Goal: Transaction & Acquisition: Purchase product/service

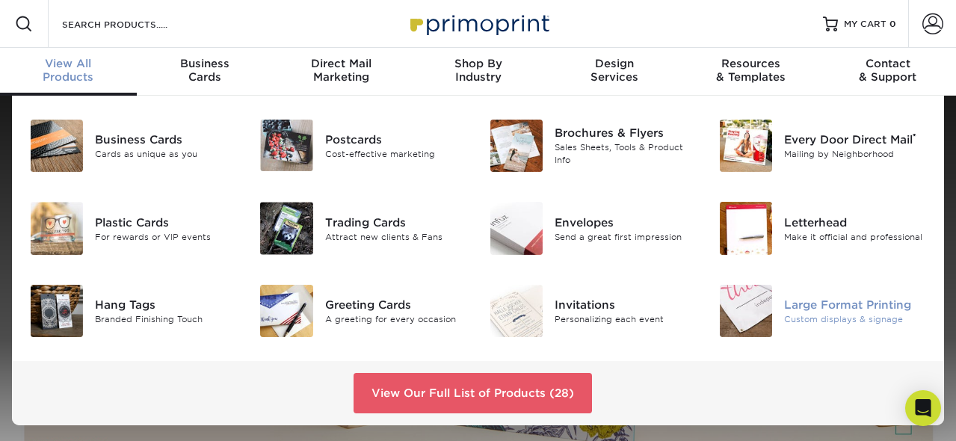
click at [752, 324] on img at bounding box center [746, 311] width 52 height 52
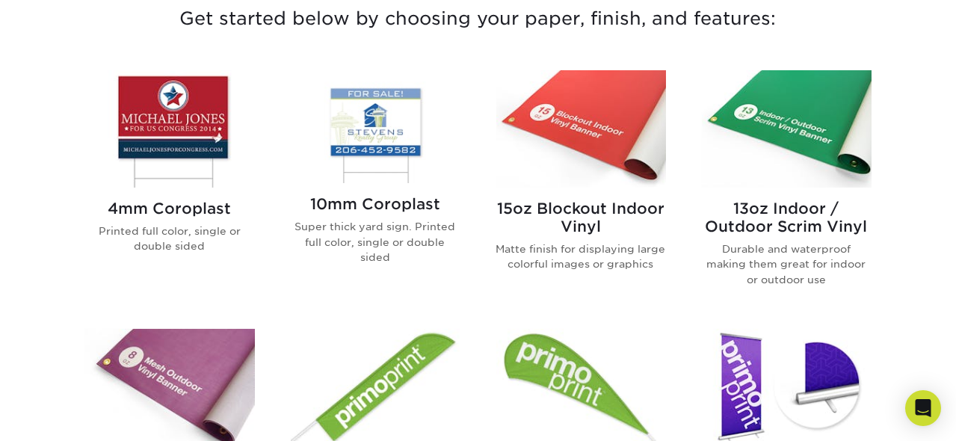
scroll to position [569, 0]
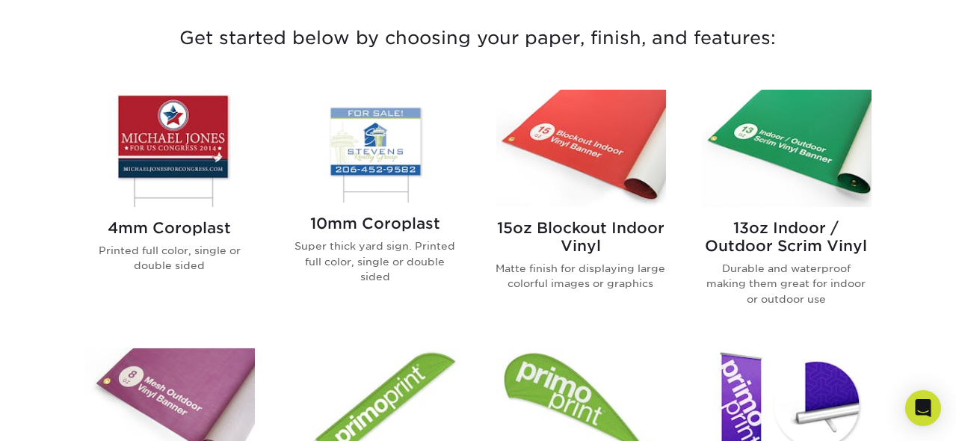
click at [365, 178] on img at bounding box center [376, 146] width 170 height 113
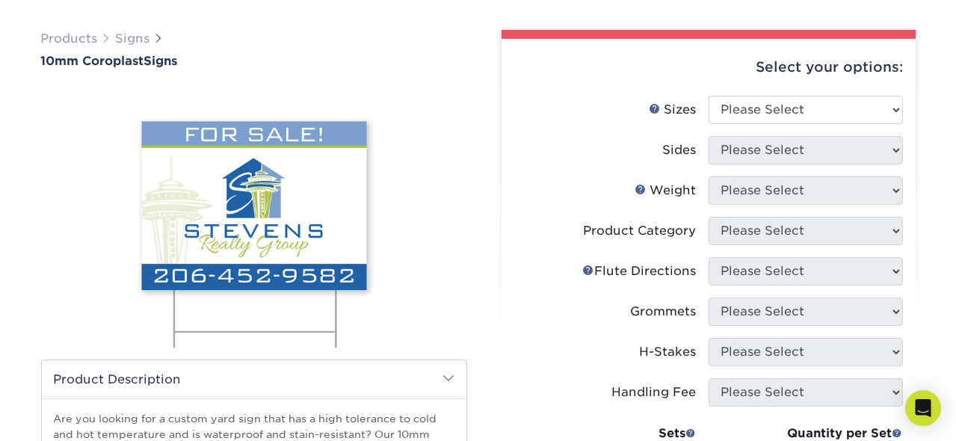
scroll to position [71, 0]
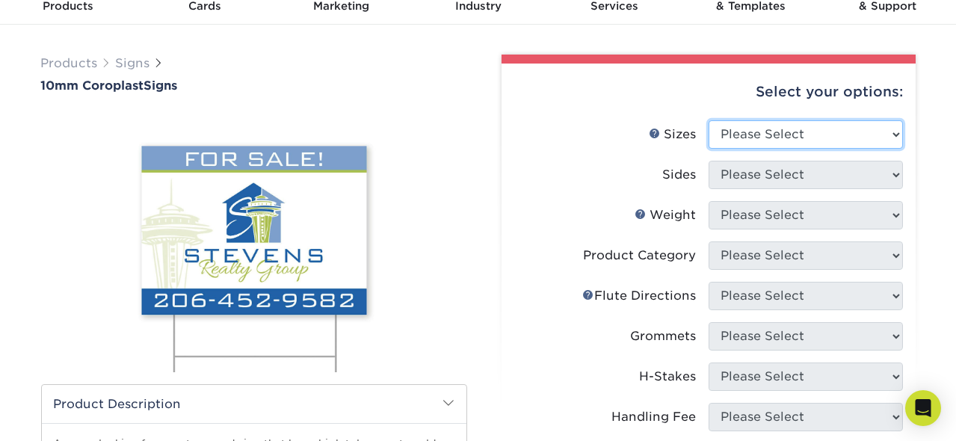
click at [896, 128] on select "Please Select 6" x 12" 10" x 10" 12" x 18" 18" x 24" 24" x 24" 24" x 36"" at bounding box center [806, 134] width 194 height 28
select select "24.00x36.00"
click at [709, 120] on select "Please Select 6" x 12" 10" x 10" 12" x 18" 18" x 24" 24" x 24" 24" x 36"" at bounding box center [806, 134] width 194 height 28
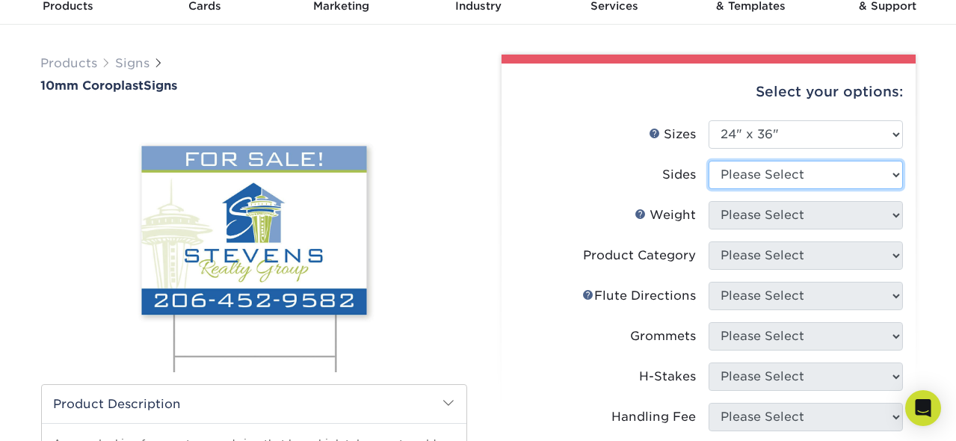
click at [892, 178] on select "Please Select Print Both Sides Print Front Only" at bounding box center [806, 175] width 194 height 28
select select "13abbda7-1d64-4f25-8bb2-c179b224825d"
click at [709, 161] on select "Please Select Print Both Sides Print Front Only" at bounding box center [806, 175] width 194 height 28
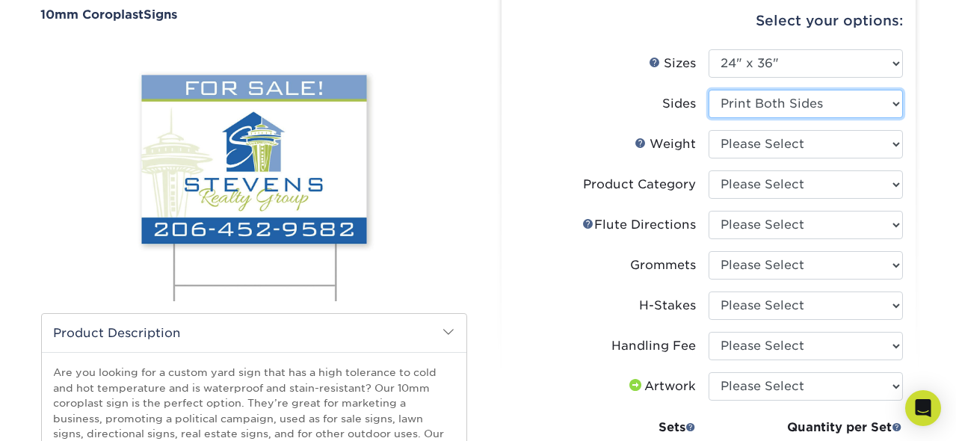
scroll to position [213, 0]
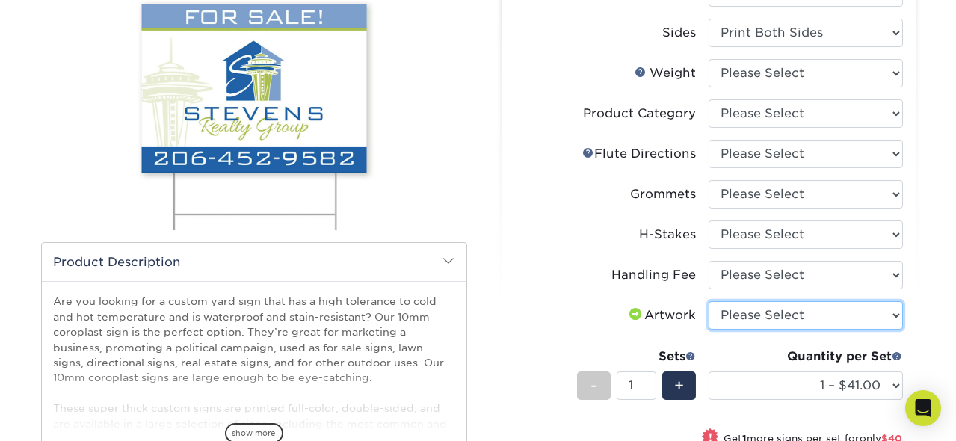
click at [892, 310] on select "Please Select I will upload files I need a design - $50" at bounding box center [806, 315] width 194 height 28
select select "upload"
click at [709, 301] on select "Please Select I will upload files I need a design - $50" at bounding box center [806, 315] width 194 height 28
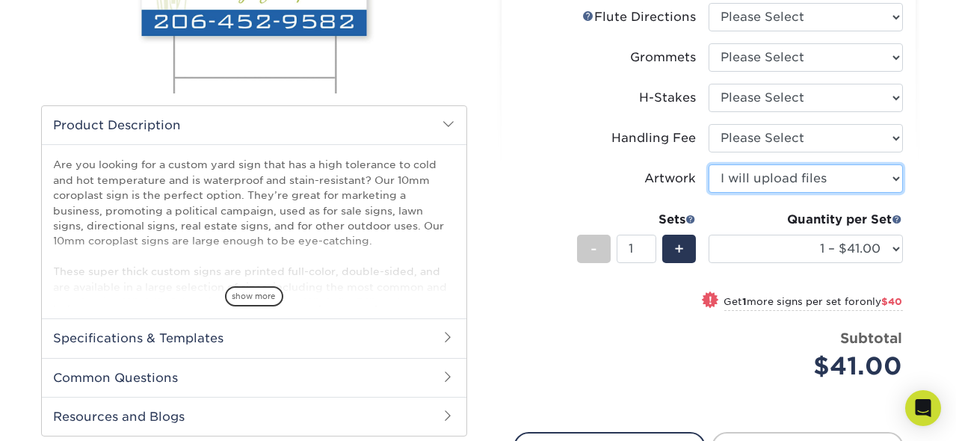
scroll to position [356, 0]
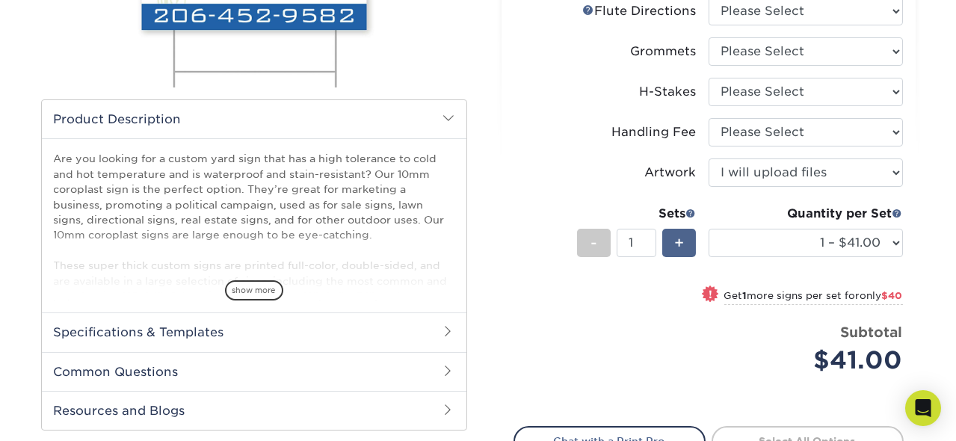
click at [684, 246] on span "+" at bounding box center [680, 243] width 10 height 22
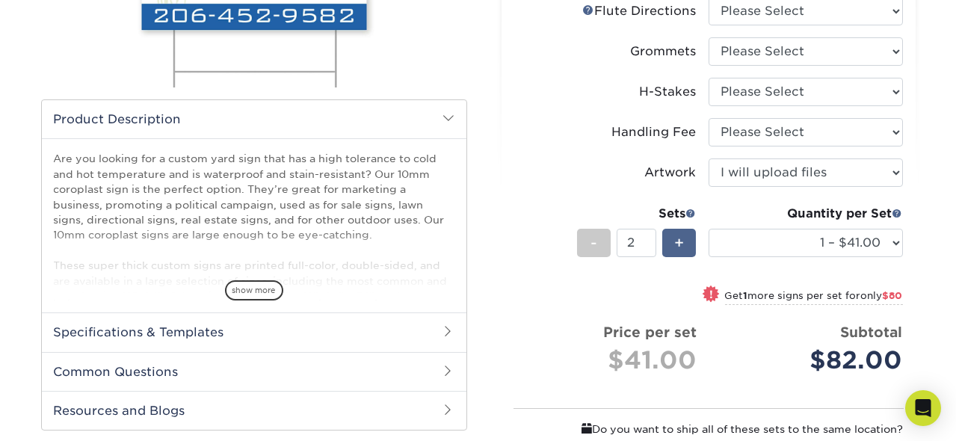
click at [684, 246] on span "+" at bounding box center [680, 243] width 10 height 22
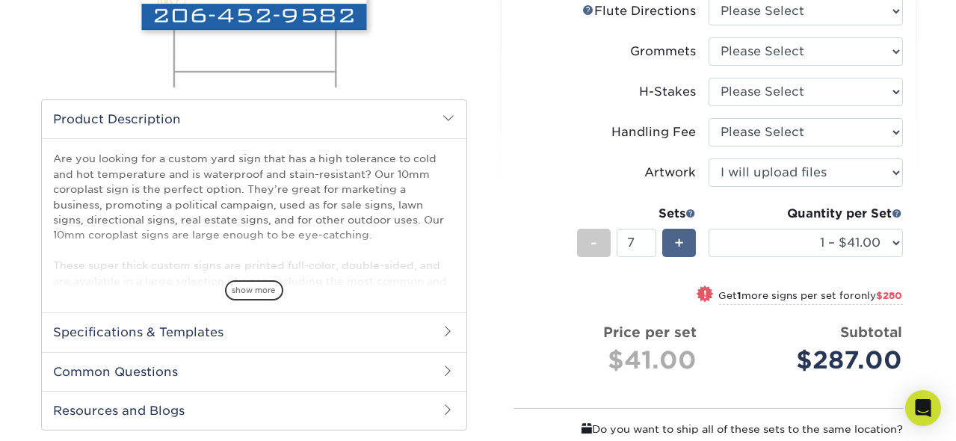
click at [684, 246] on span "+" at bounding box center [680, 243] width 10 height 22
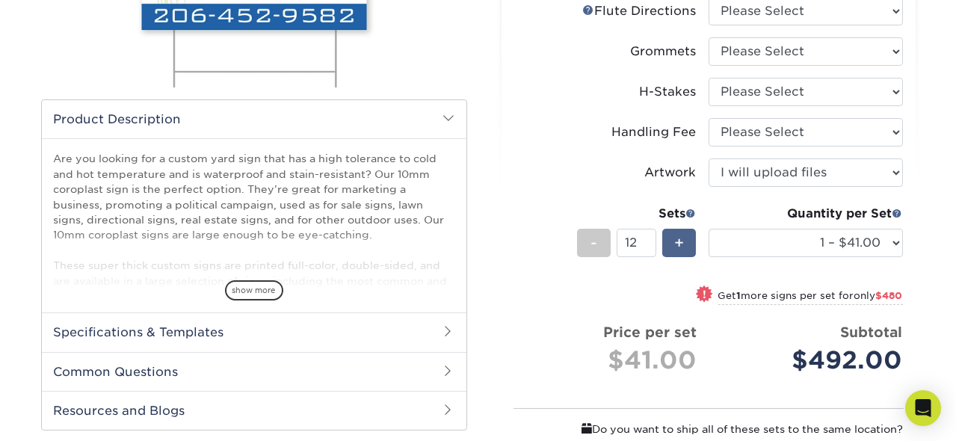
click at [684, 246] on span "+" at bounding box center [680, 243] width 10 height 22
type input "15"
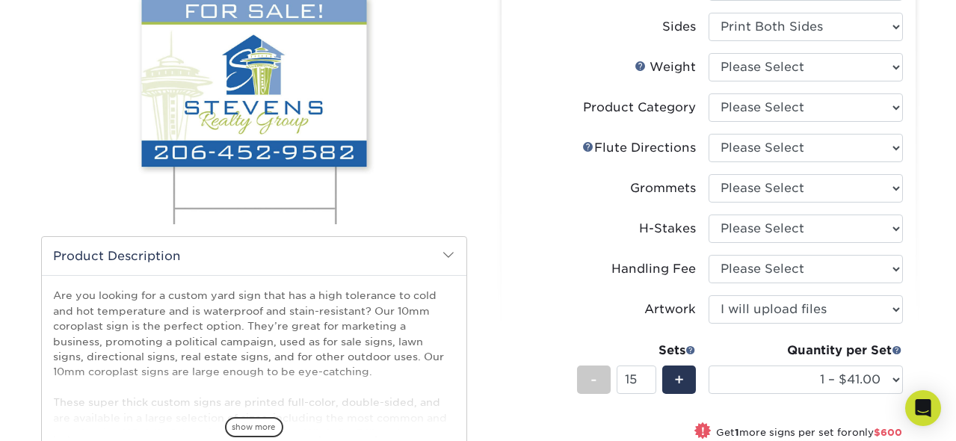
scroll to position [213, 0]
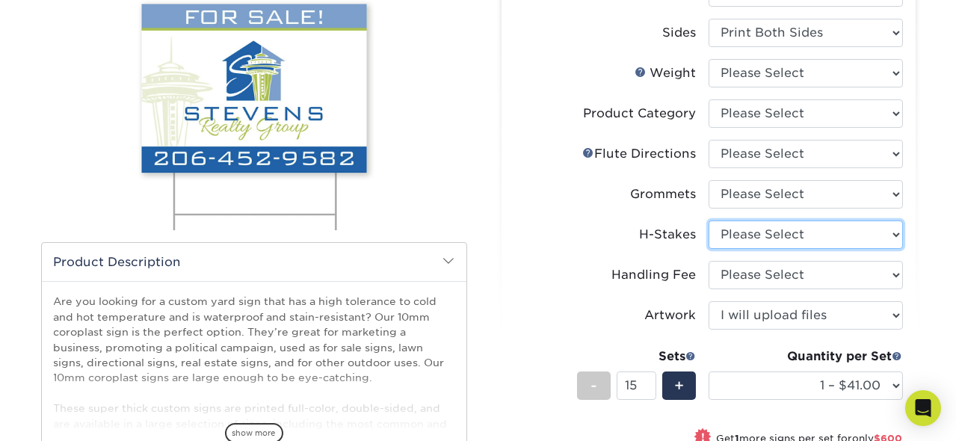
click at [899, 236] on select "Please Select No H-Stakes Yes H-Stakes (Heavy Duty)" at bounding box center [806, 235] width 194 height 28
select select "4f193f0c-e5fb-478c-8161-db35ebbf29ae"
click at [709, 221] on select "Please Select No H-Stakes Yes H-Stakes (Heavy Duty)" at bounding box center [806, 235] width 194 height 28
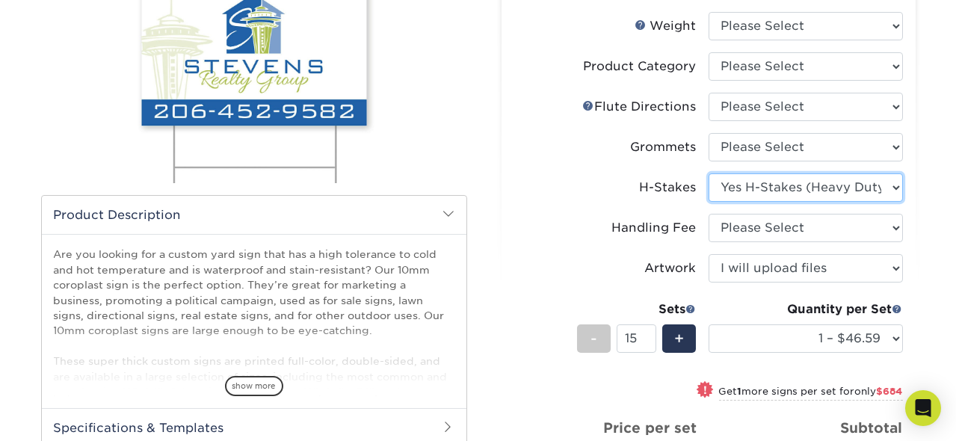
scroll to position [284, 0]
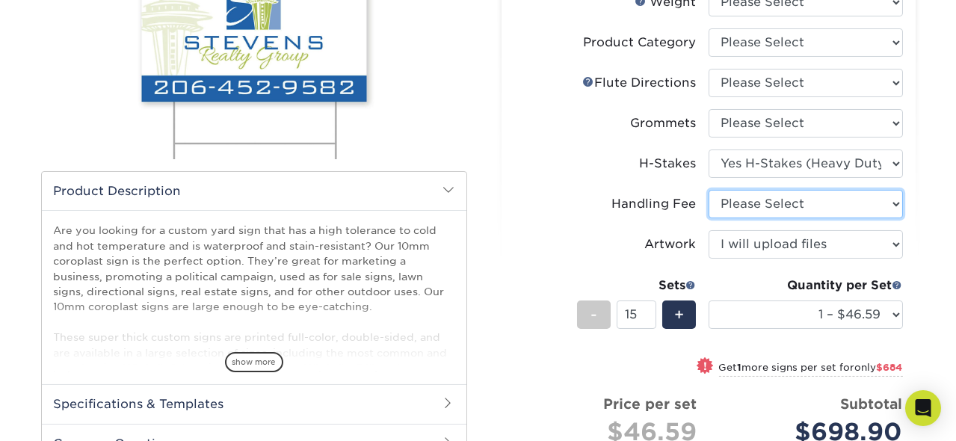
click at [895, 200] on select "Please Select Handling Fee" at bounding box center [806, 204] width 194 height 28
select select "ab74c079-444c-4260-ae6a-e09bdee8073c"
click at [709, 190] on select "Please Select Handling Fee" at bounding box center [806, 204] width 194 height 28
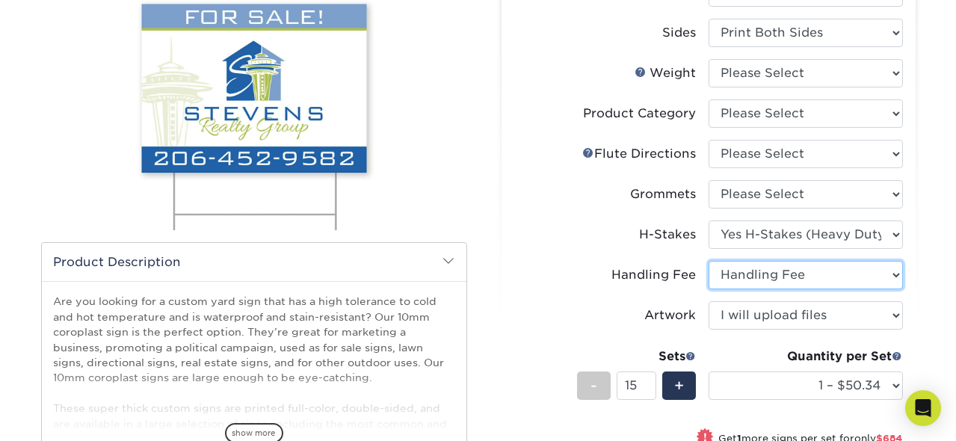
scroll to position [142, 0]
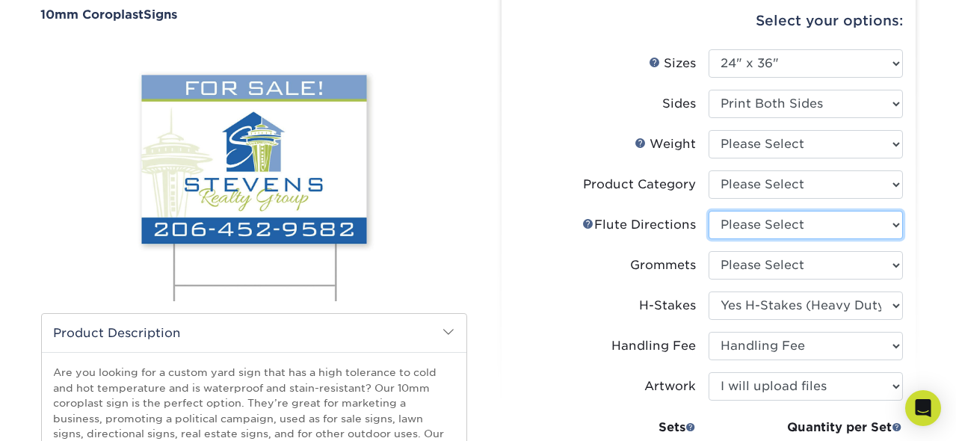
click at [773, 224] on select "Please Select Flute Direction (Horizontal) Flute Direction (Vertical)" at bounding box center [806, 225] width 194 height 28
select select "b9474d6d-25b7-40b8-b284-85b7690982f8"
click at [709, 211] on select "Please Select Flute Direction (Horizontal) Flute Direction (Vertical)" at bounding box center [806, 225] width 194 height 28
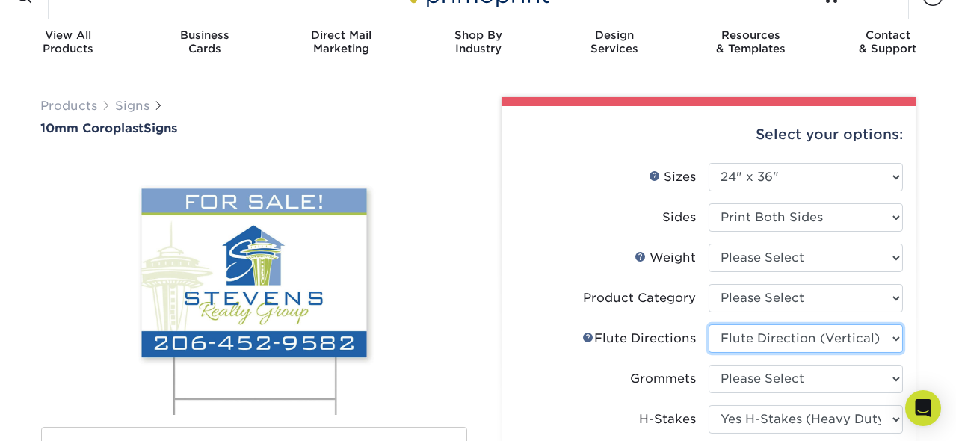
scroll to position [0, 0]
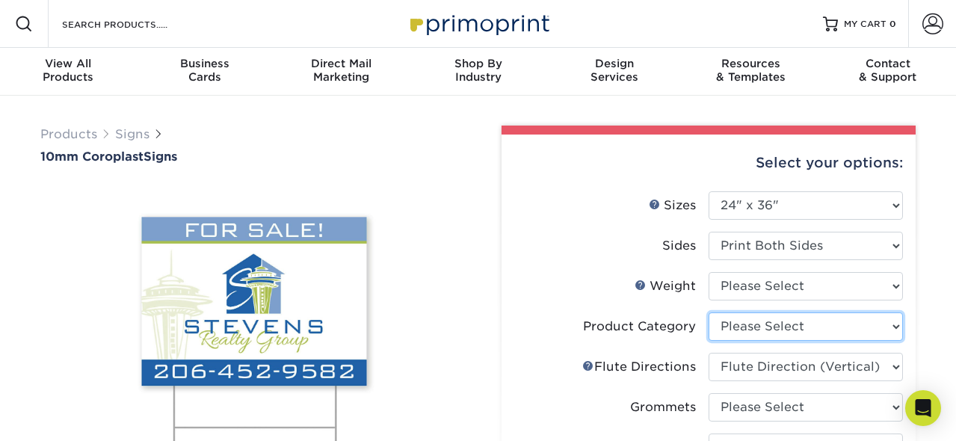
click at [759, 329] on select "Please Select Coroplast Signs" at bounding box center [806, 327] width 194 height 28
select select "b3582ed5-6912-492c-8440-2cc51afdb8e1"
click at [709, 313] on select "Please Select Coroplast Signs" at bounding box center [806, 327] width 194 height 28
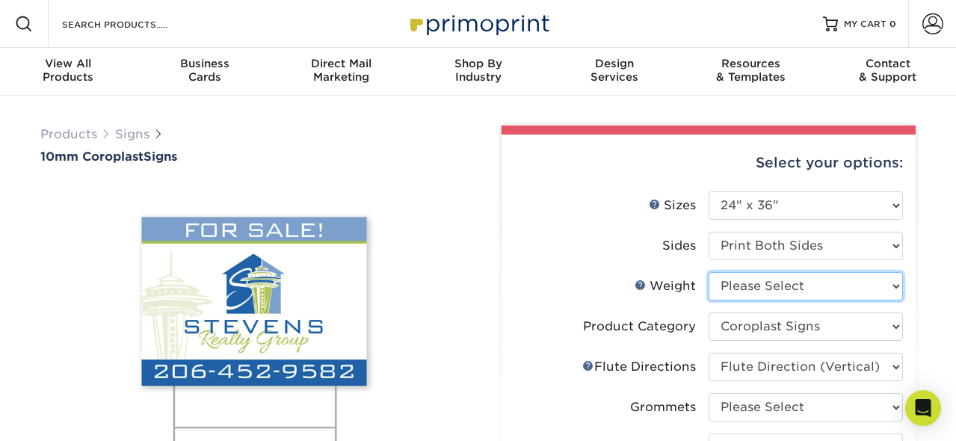
click at [752, 287] on select "Please Select 10CORO" at bounding box center [806, 286] width 194 height 28
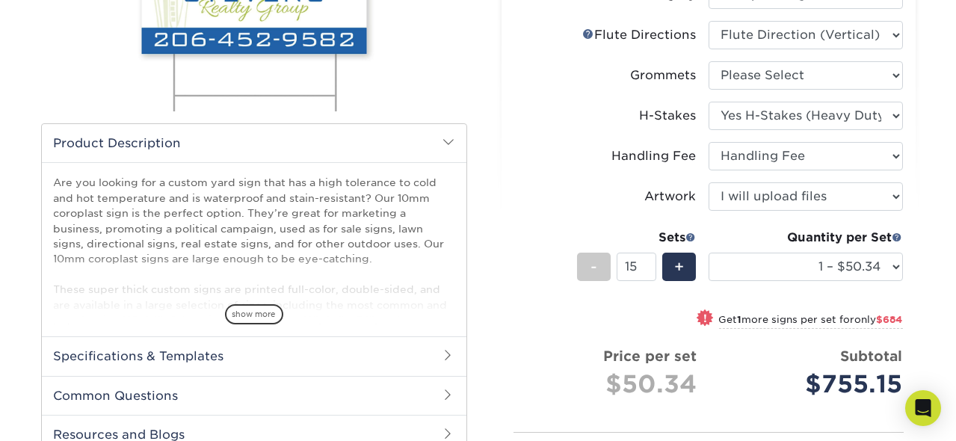
scroll to position [356, 0]
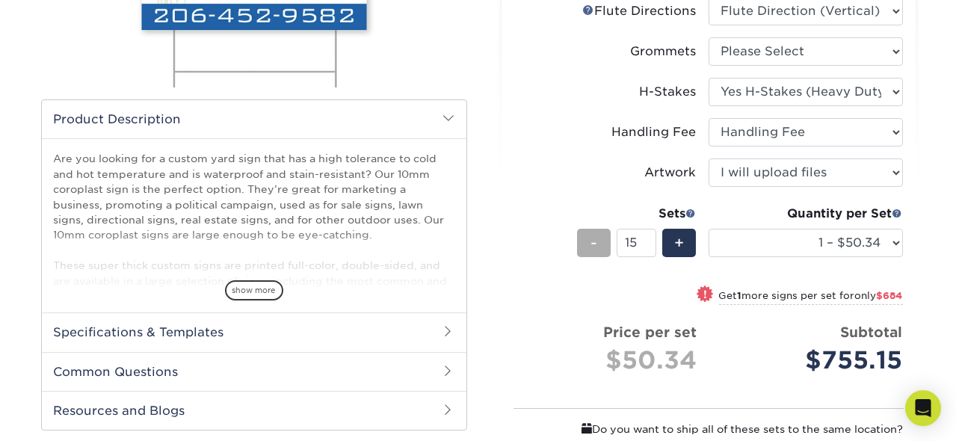
click at [591, 242] on span "-" at bounding box center [594, 243] width 7 height 22
click at [591, 243] on span "-" at bounding box center [594, 243] width 7 height 22
click at [591, 245] on span "-" at bounding box center [594, 243] width 7 height 22
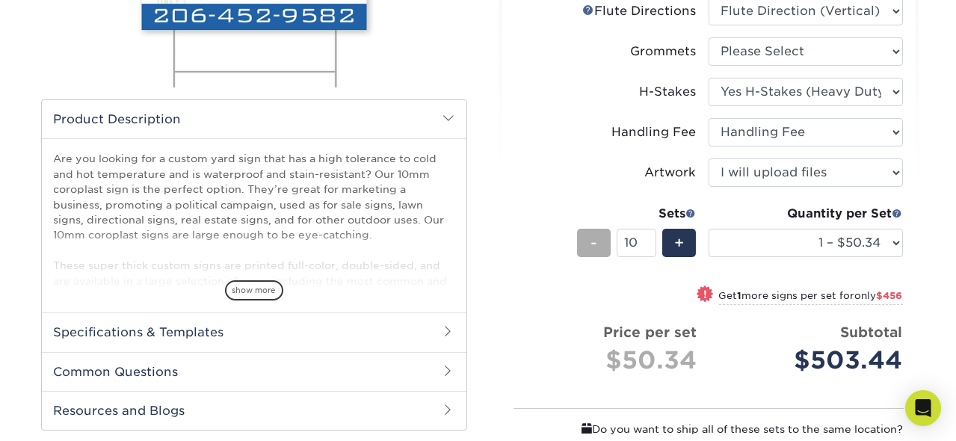
click at [591, 245] on span "-" at bounding box center [594, 243] width 7 height 22
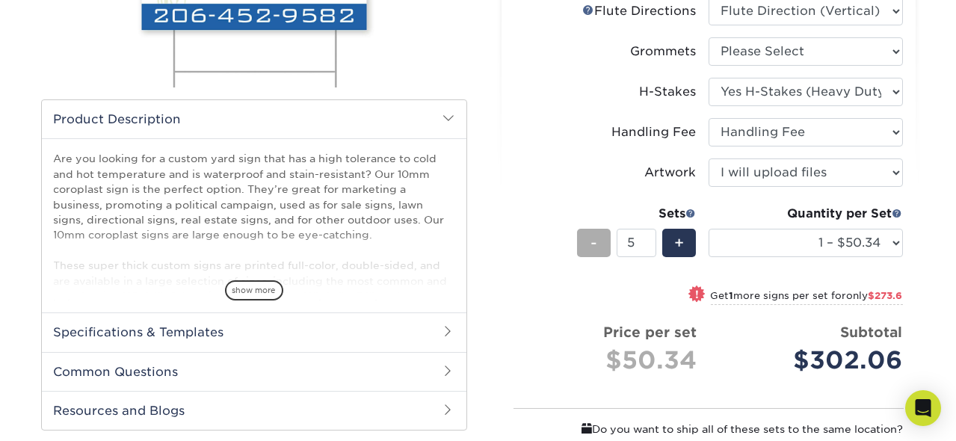
click at [591, 245] on span "-" at bounding box center [594, 243] width 7 height 22
type input "1"
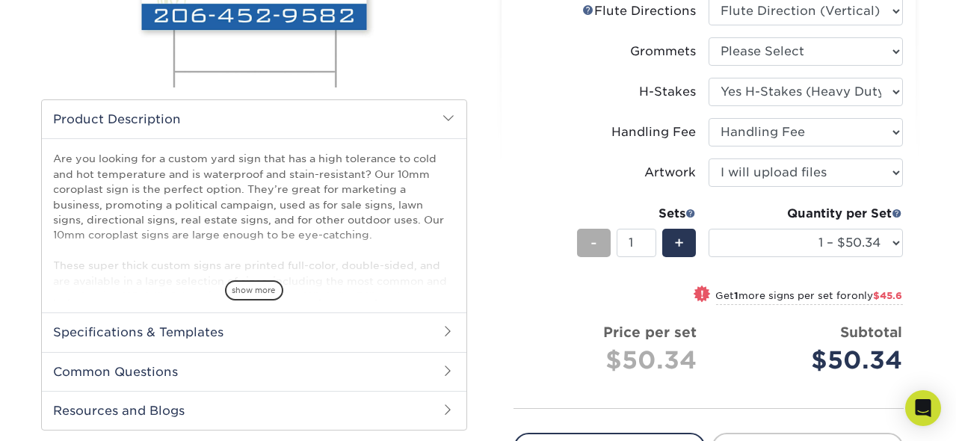
click at [591, 245] on span "-" at bounding box center [594, 243] width 7 height 22
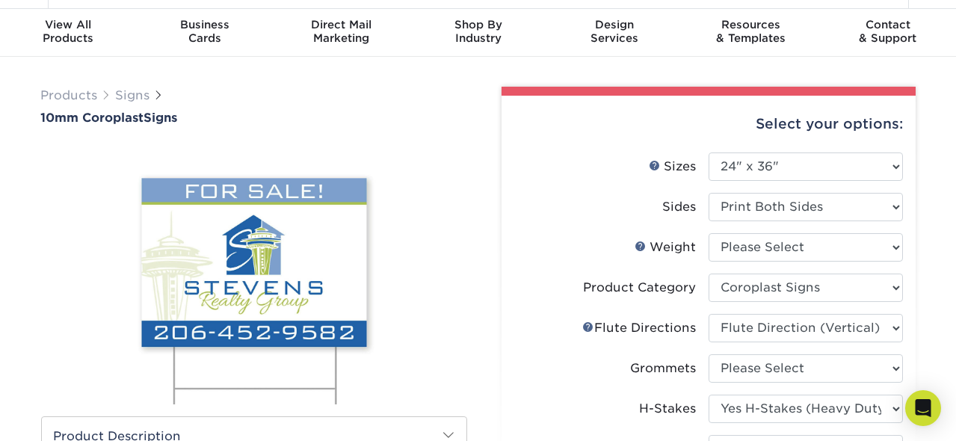
scroll to position [0, 0]
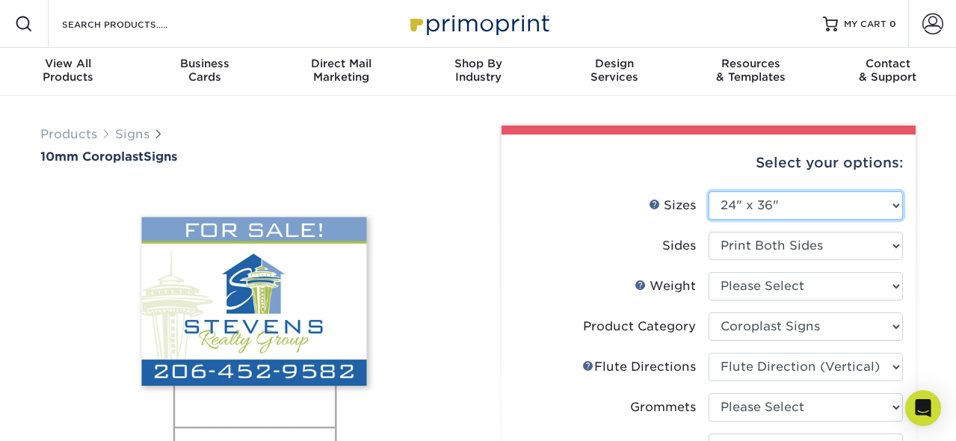
click at [900, 212] on select "Please Select 6" x 12" 10" x 10" 12" x 18" 18" x 24" 24" x 24" 24" x 36"" at bounding box center [806, 205] width 194 height 28
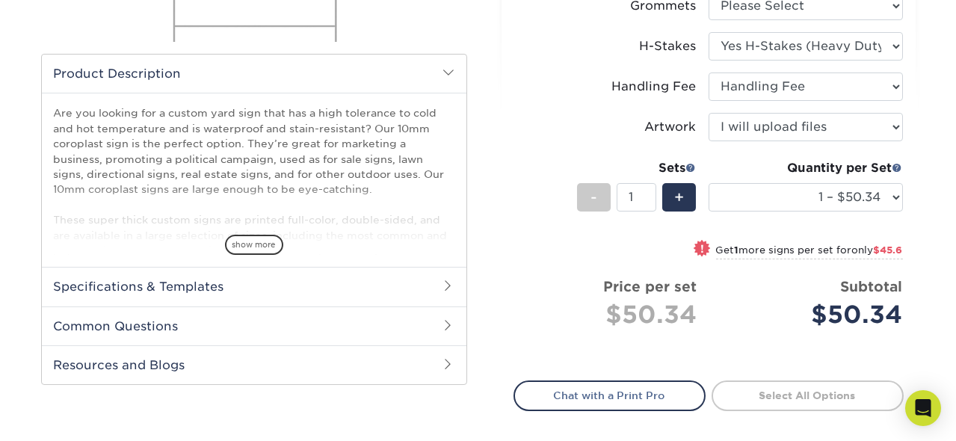
scroll to position [427, 0]
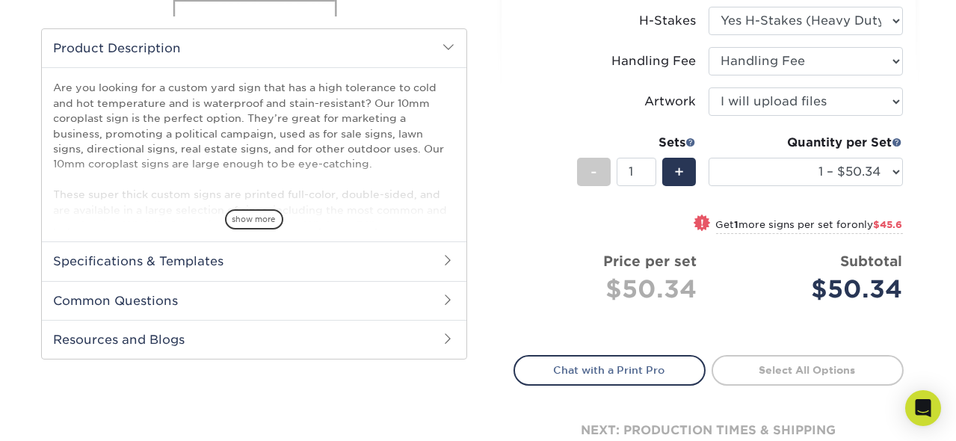
click at [832, 365] on link "Select All Options" at bounding box center [808, 370] width 192 height 30
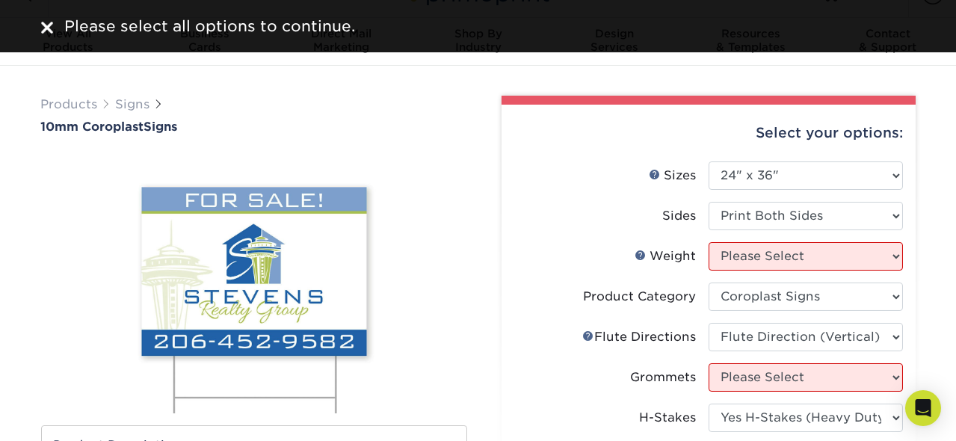
scroll to position [0, 0]
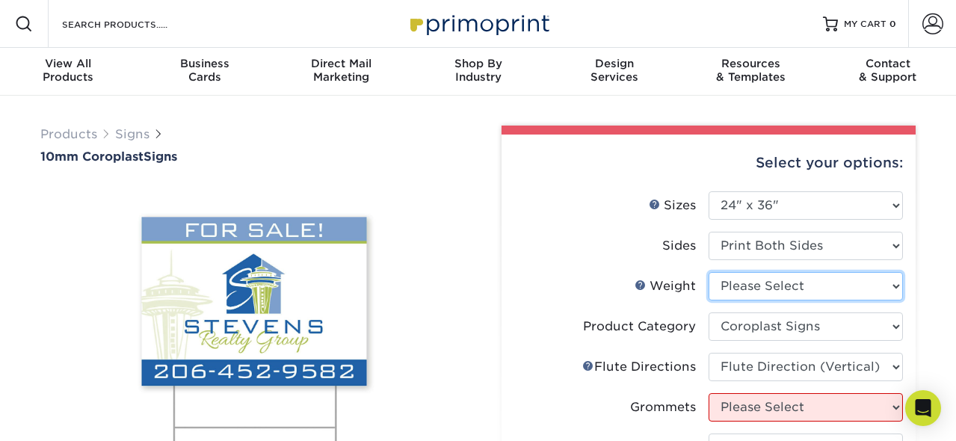
click at [897, 281] on select "Please Select 10CORO" at bounding box center [806, 286] width 194 height 28
select select "10CORO"
click at [709, 272] on select "Please Select 10CORO" at bounding box center [806, 286] width 194 height 28
select select "-1"
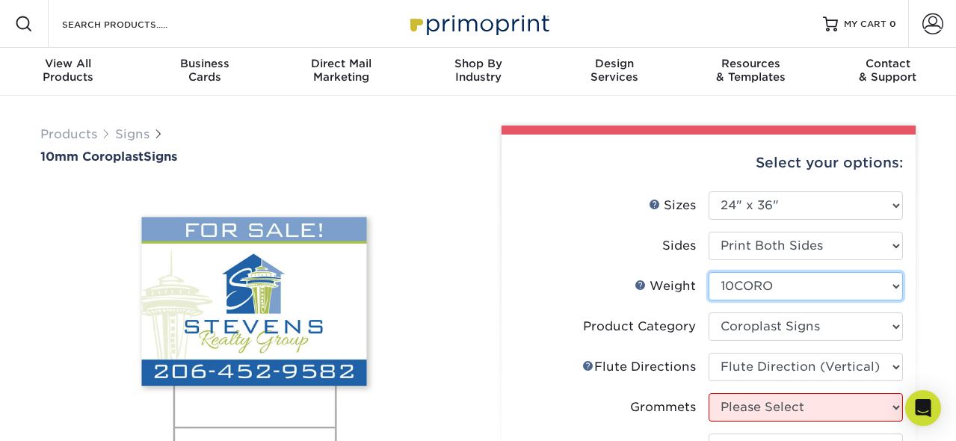
select select "-1"
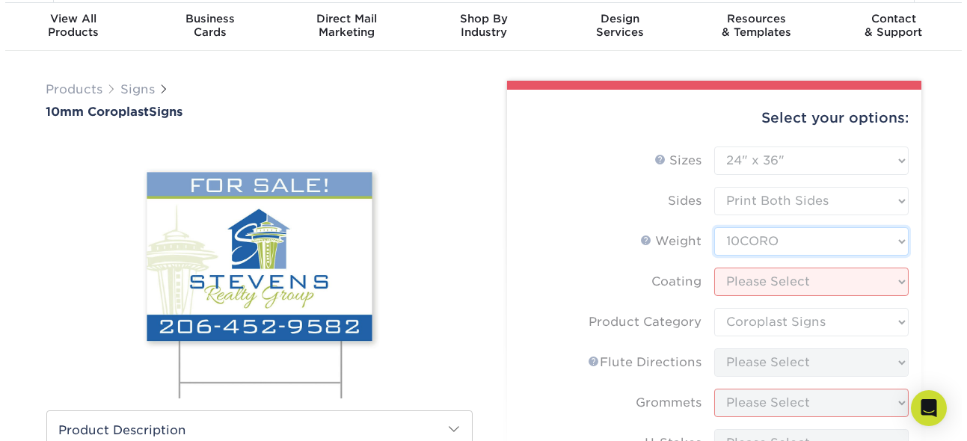
scroll to position [71, 0]
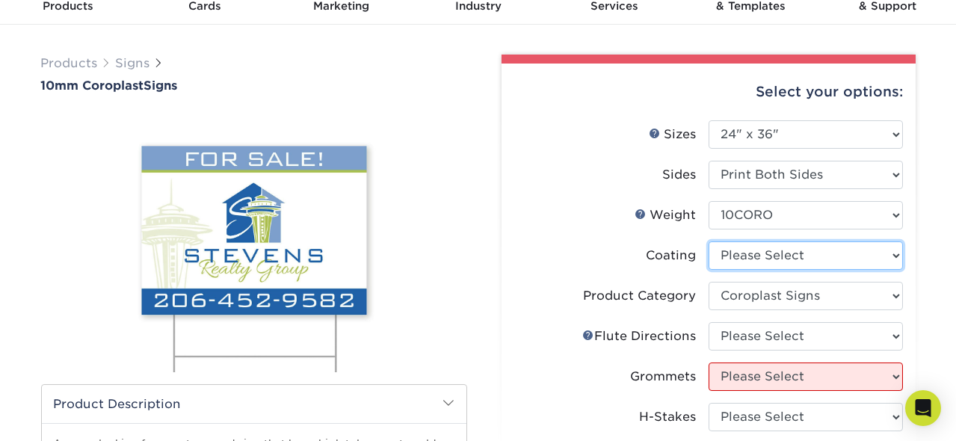
click at [899, 257] on select at bounding box center [806, 256] width 194 height 28
select select "3e7618de-abca-4bda-9f97-8b9129e913d8"
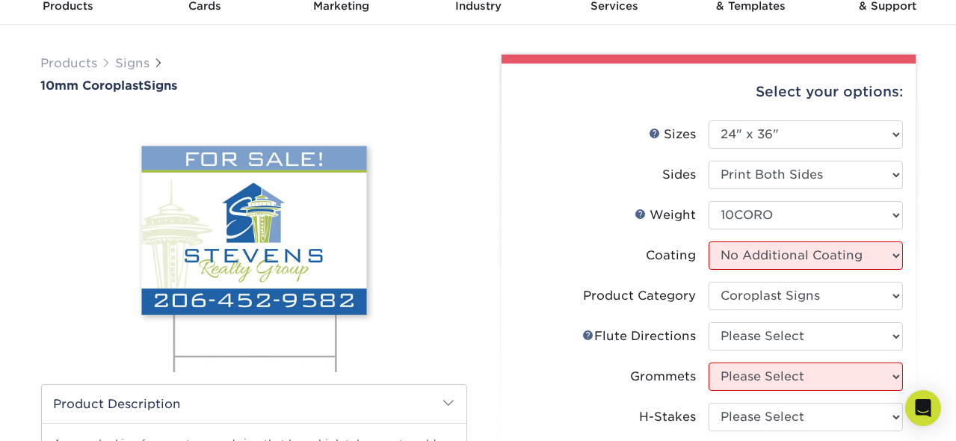
click at [709, 242] on select at bounding box center [806, 256] width 194 height 28
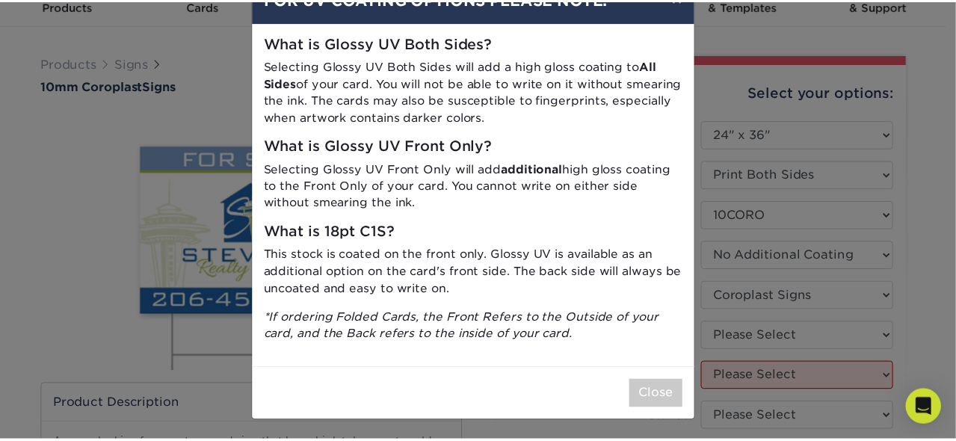
scroll to position [0, 0]
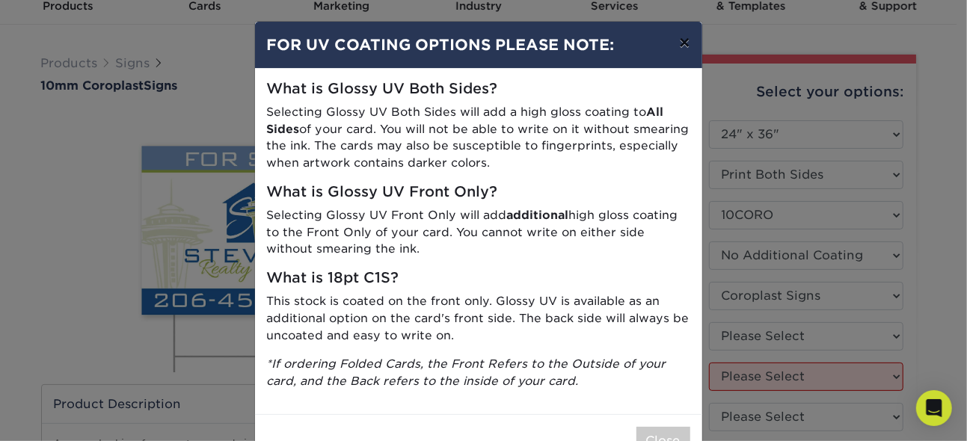
click at [684, 43] on button "×" at bounding box center [684, 43] width 34 height 42
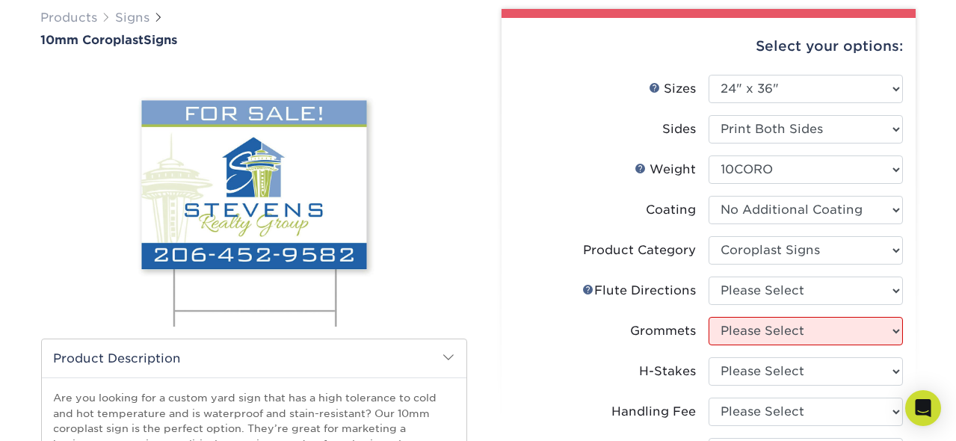
scroll to position [142, 0]
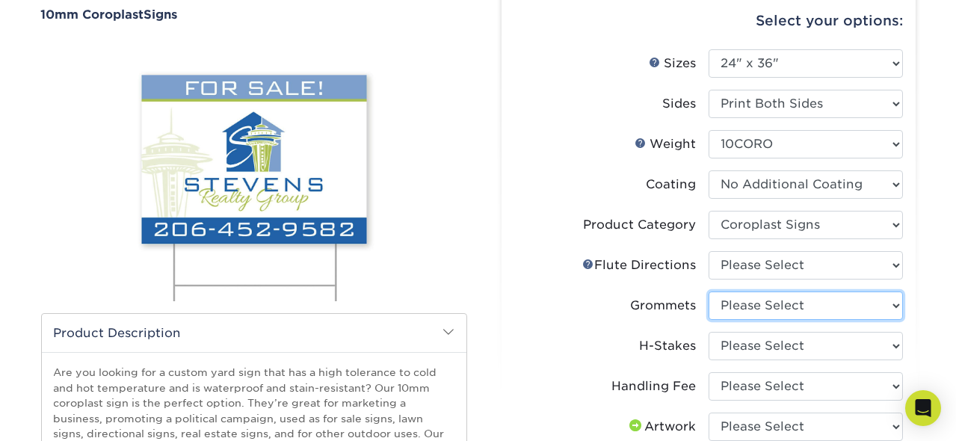
click at [900, 308] on select "Please Select No Grommets Yes, Grommet All 4 Corners Yes, Grommets Top Corners …" at bounding box center [806, 306] width 194 height 28
select select "90d329df-db80-4206-b821-ff9d3f363977"
click at [709, 292] on select "Please Select No Grommets Yes, Grommet All 4 Corners Yes, Grommets Top Corners …" at bounding box center [806, 306] width 194 height 28
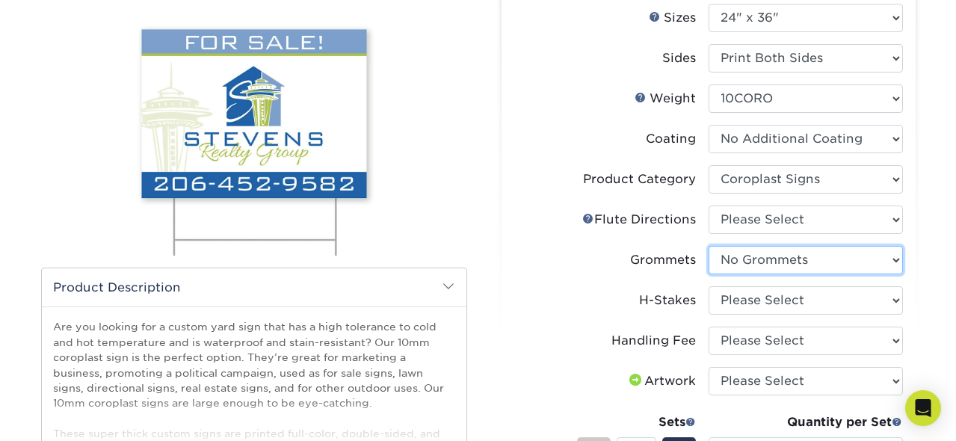
scroll to position [213, 0]
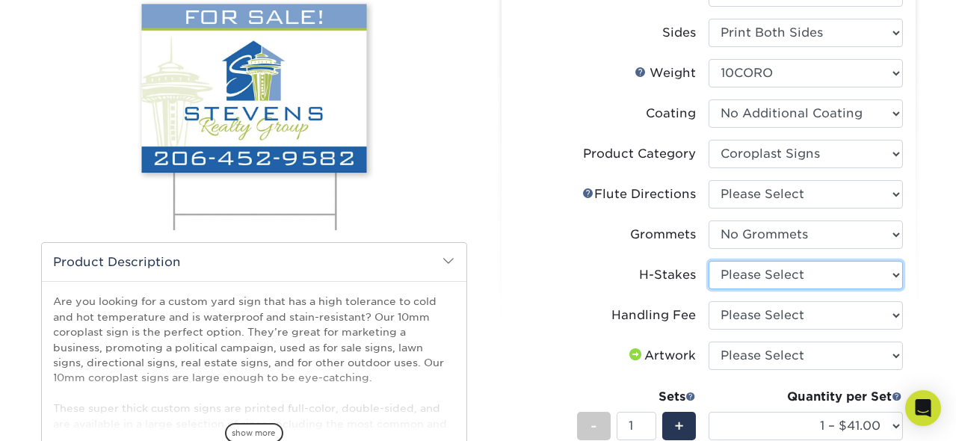
click at [893, 272] on select "Please Select No H-Stakes Yes H-Stakes (Heavy Duty)" at bounding box center [806, 275] width 194 height 28
select select "4f193f0c-e5fb-478c-8161-db35ebbf29ae"
click at [709, 261] on select "Please Select No H-Stakes Yes H-Stakes (Heavy Duty)" at bounding box center [806, 275] width 194 height 28
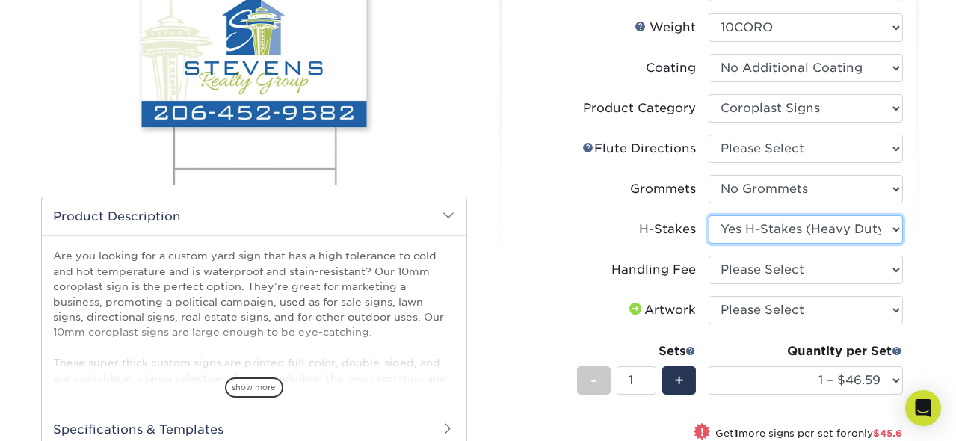
scroll to position [284, 0]
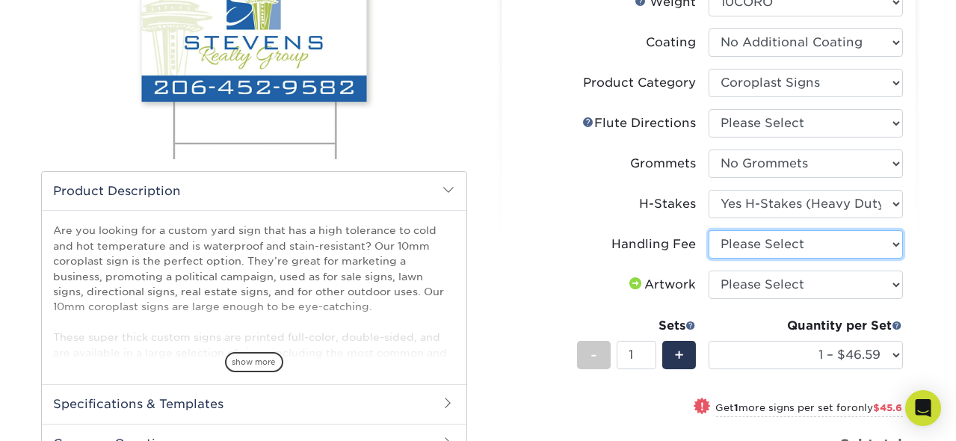
click at [896, 245] on select "Please Select Handling Fee" at bounding box center [806, 244] width 194 height 28
select select "ab74c079-444c-4260-ae6a-e09bdee8073c"
click at [709, 230] on select "Please Select Handling Fee" at bounding box center [806, 244] width 194 height 28
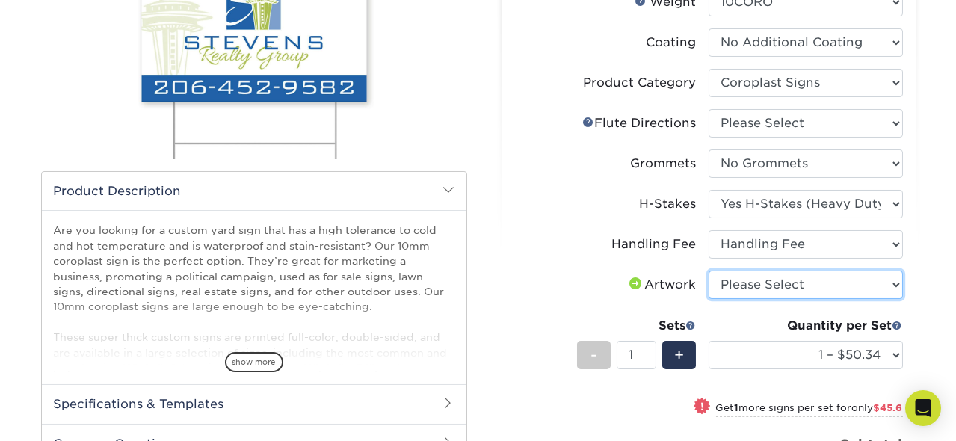
click at [892, 283] on select "Please Select I will upload files I need a design - $50" at bounding box center [806, 285] width 194 height 28
select select "upload"
click at [709, 271] on select "Please Select I will upload files I need a design - $50" at bounding box center [806, 285] width 194 height 28
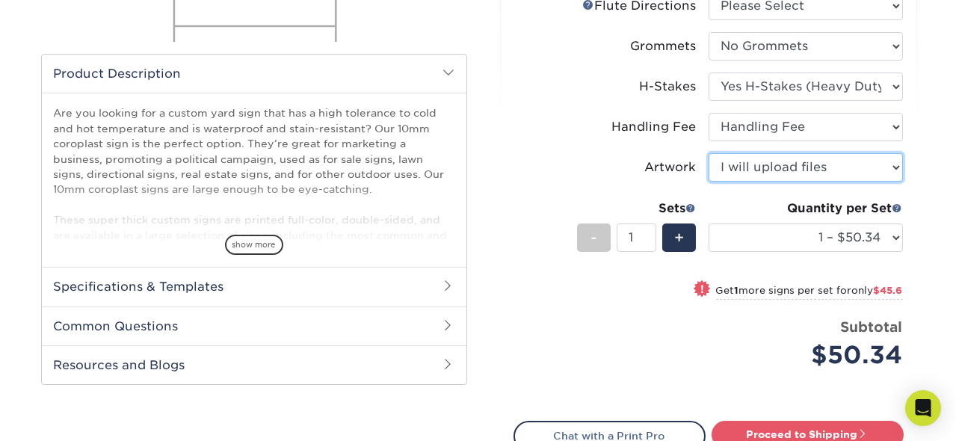
scroll to position [427, 0]
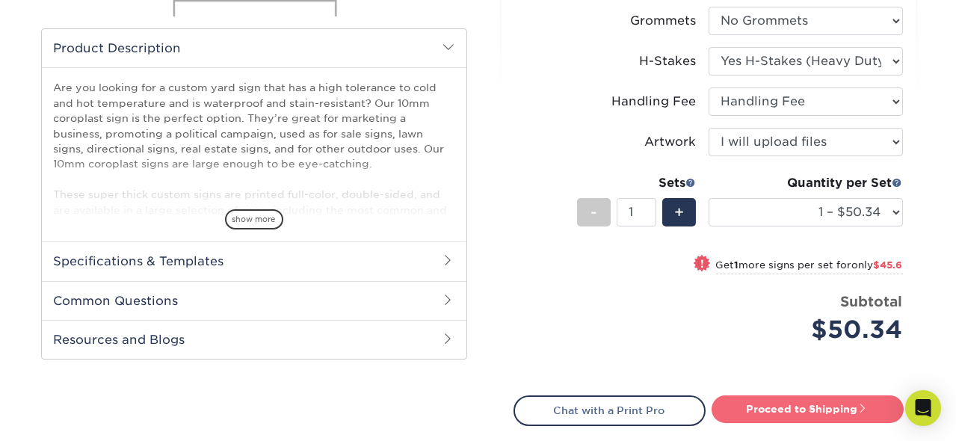
click at [838, 414] on link "Proceed to Shipping" at bounding box center [808, 409] width 192 height 27
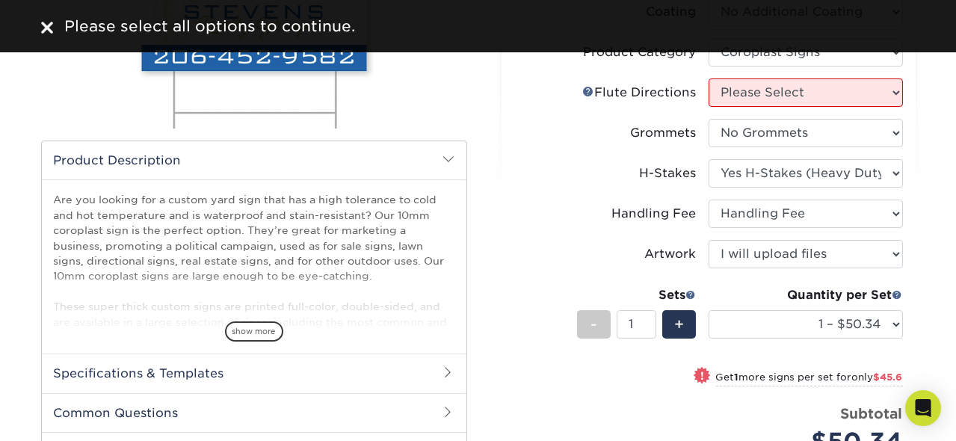
scroll to position [213, 0]
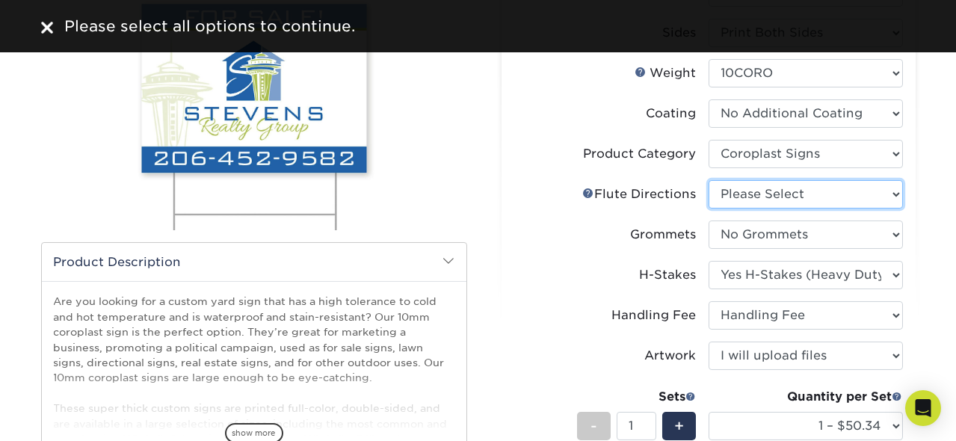
click at [897, 194] on select "Please Select Flute Direction (Horizontal) Flute Direction (Vertical)" at bounding box center [806, 194] width 194 height 28
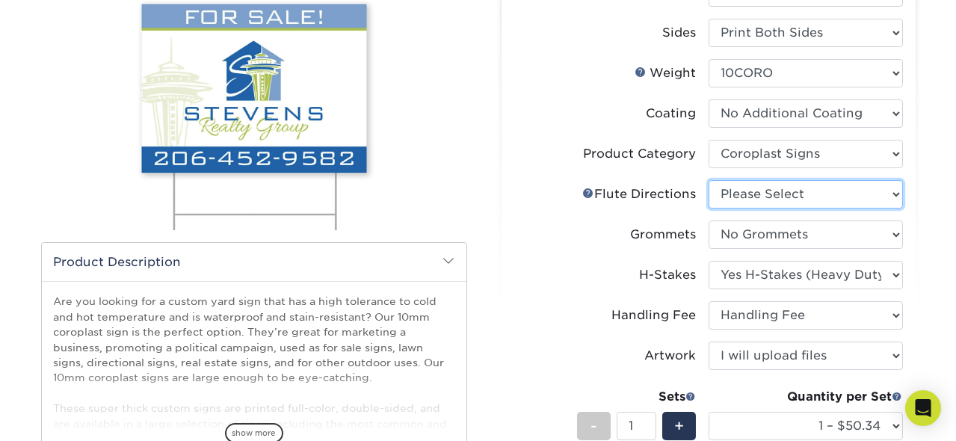
select select "b9474d6d-25b7-40b8-b284-85b7690982f8"
click at [709, 180] on select "Please Select Flute Direction (Horizontal) Flute Direction (Vertical)" at bounding box center [806, 194] width 194 height 28
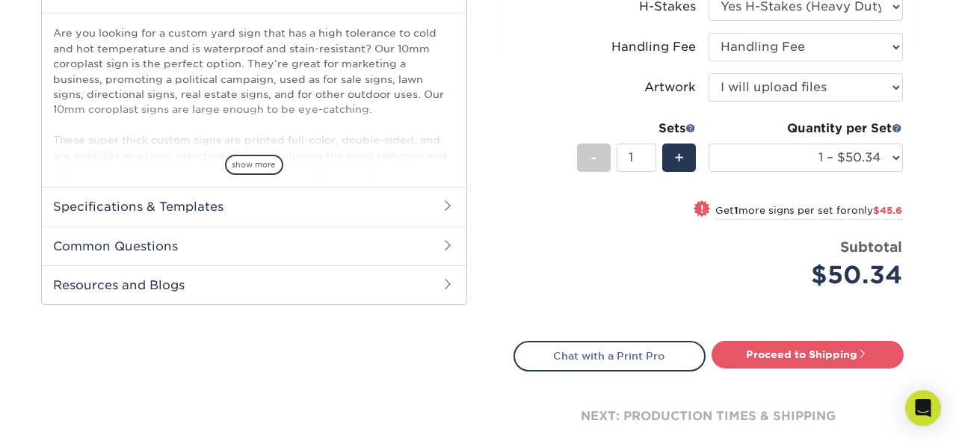
scroll to position [498, 0]
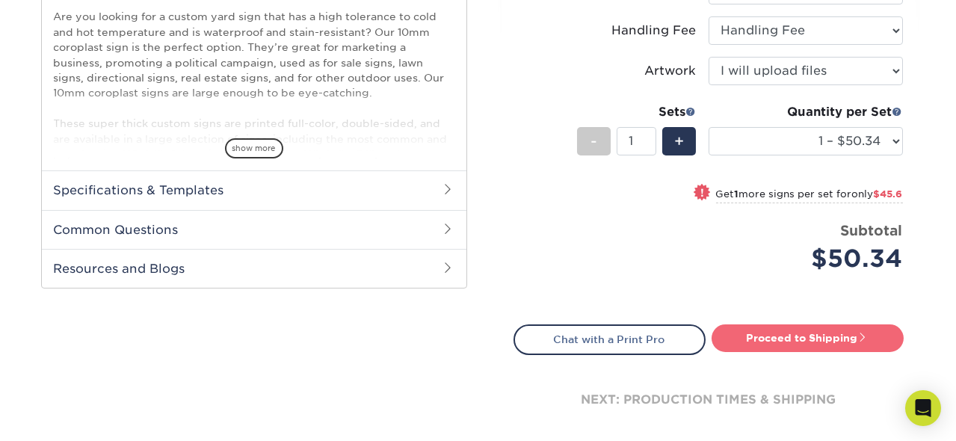
click at [805, 344] on link "Proceed to Shipping" at bounding box center [808, 338] width 192 height 27
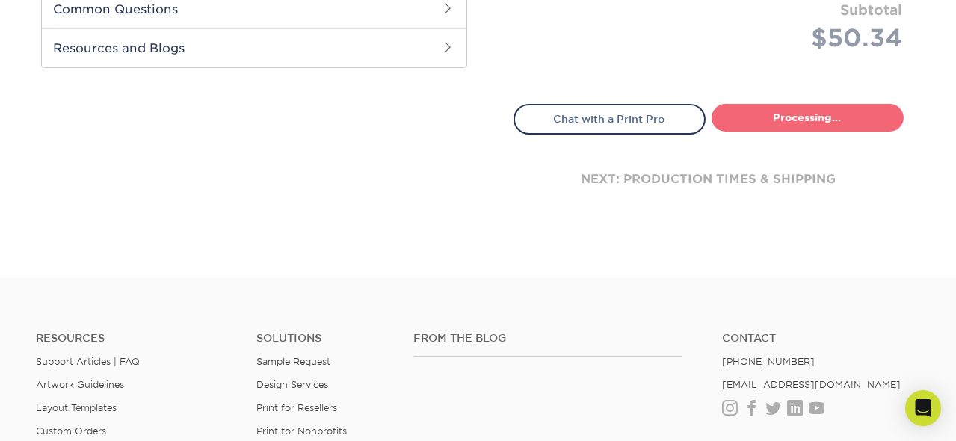
select select "3fdd7f75-431c-4d3d-9d3c-d90f936446e0"
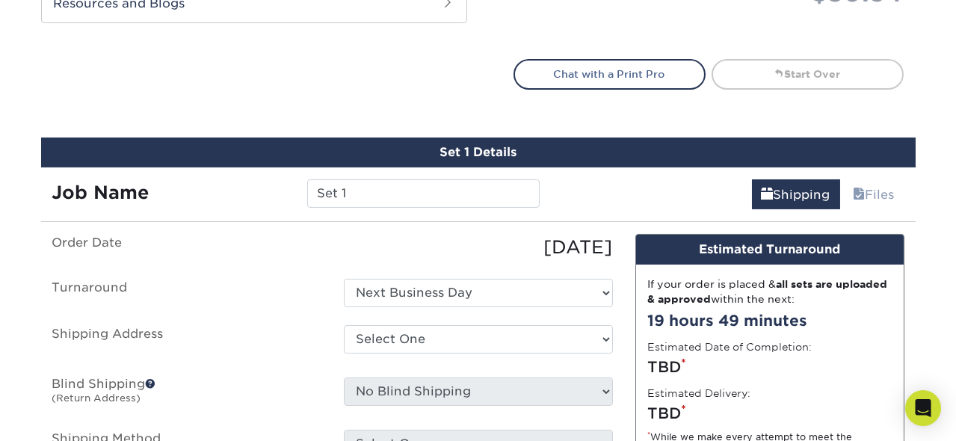
scroll to position [719, 0]
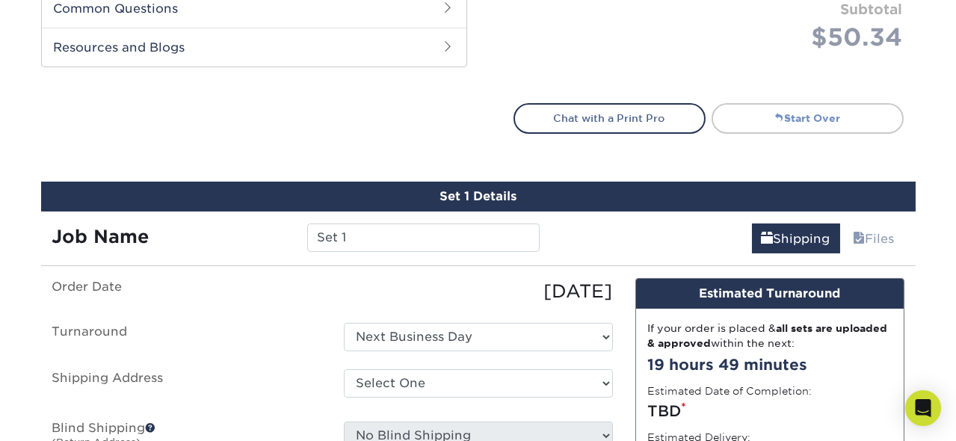
click at [811, 120] on link "Start Over" at bounding box center [808, 118] width 192 height 30
